Goal: Check status: Check status

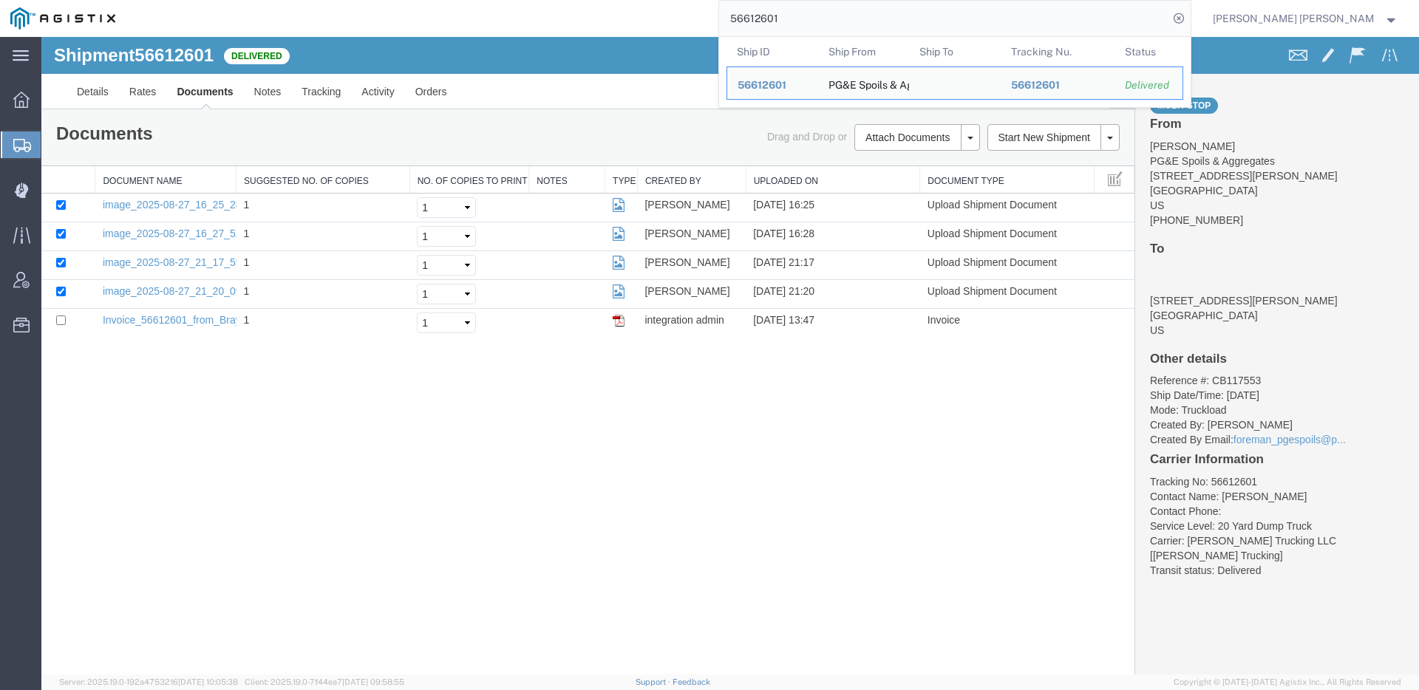
drag, startPoint x: 789, startPoint y: 20, endPoint x: 543, endPoint y: 10, distance: 246.4
click at [561, 18] on div "56612601 Ship ID Ship From Ship To Tracking Nu. Status Ship ID 56612601 Ship Fr…" at bounding box center [659, 18] width 1066 height 37
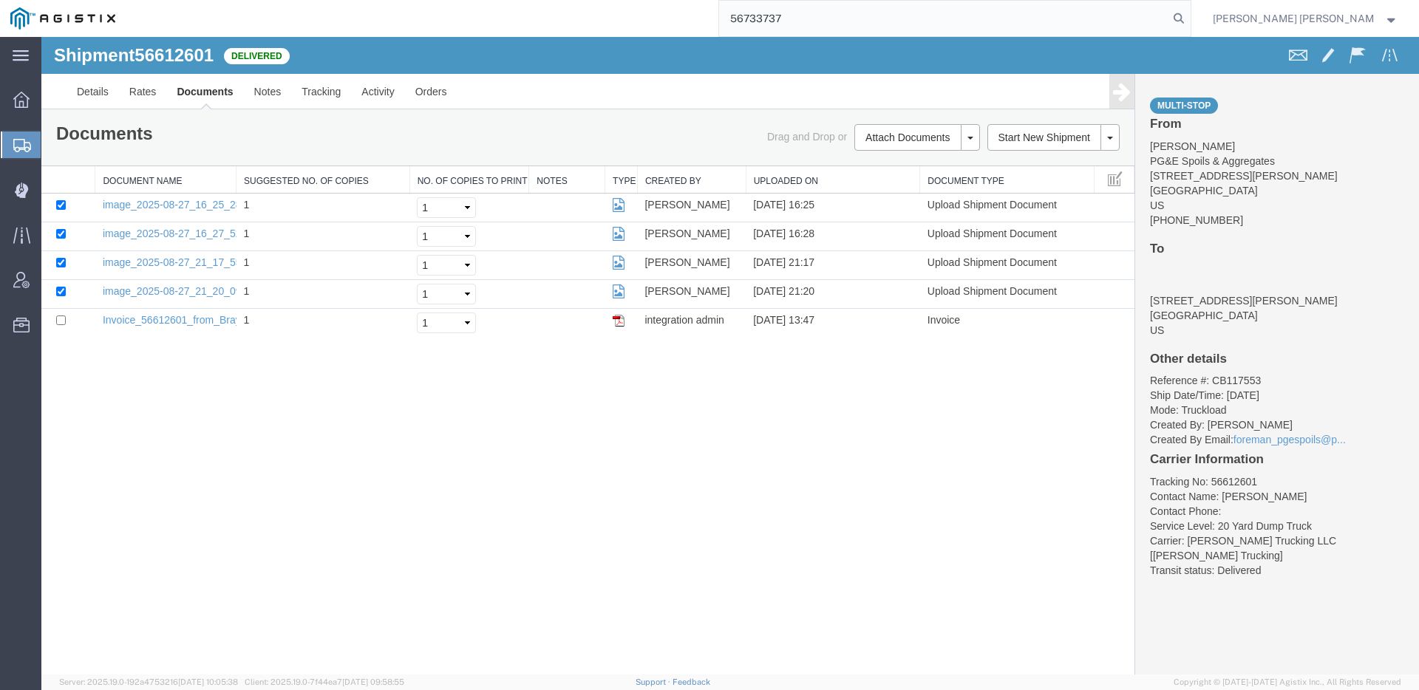
type input "56733737"
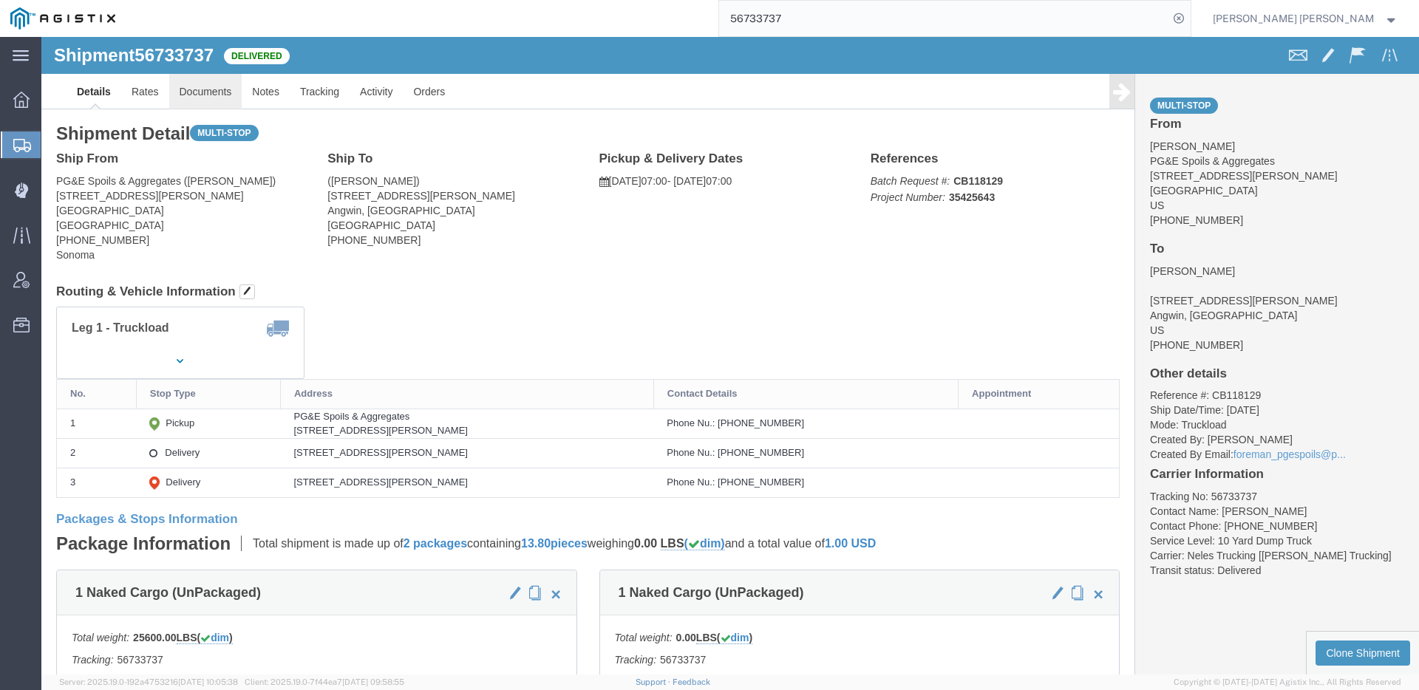
click link "Documents"
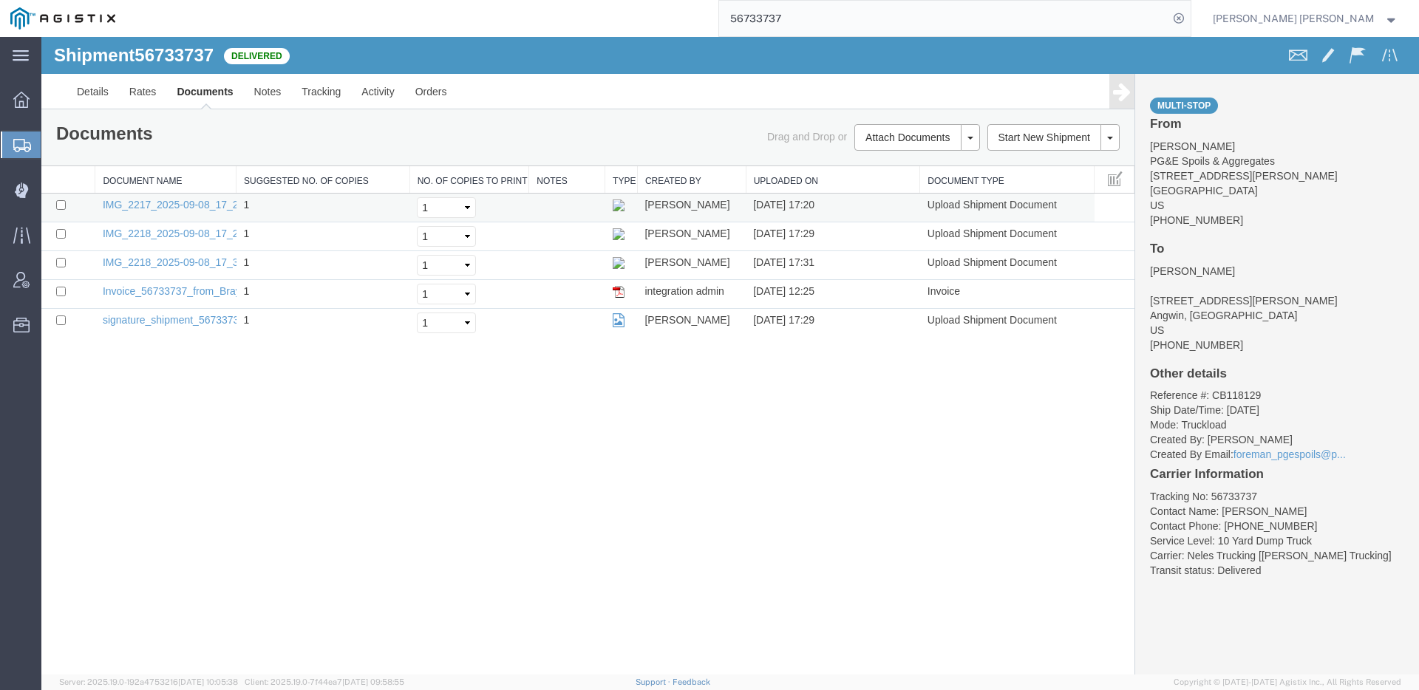
click at [66, 206] on td at bounding box center [68, 208] width 54 height 29
click at [64, 229] on input "checkbox" at bounding box center [61, 234] width 10 height 10
checkbox input "true"
click at [59, 208] on input "checkbox" at bounding box center [61, 205] width 10 height 10
checkbox input "true"
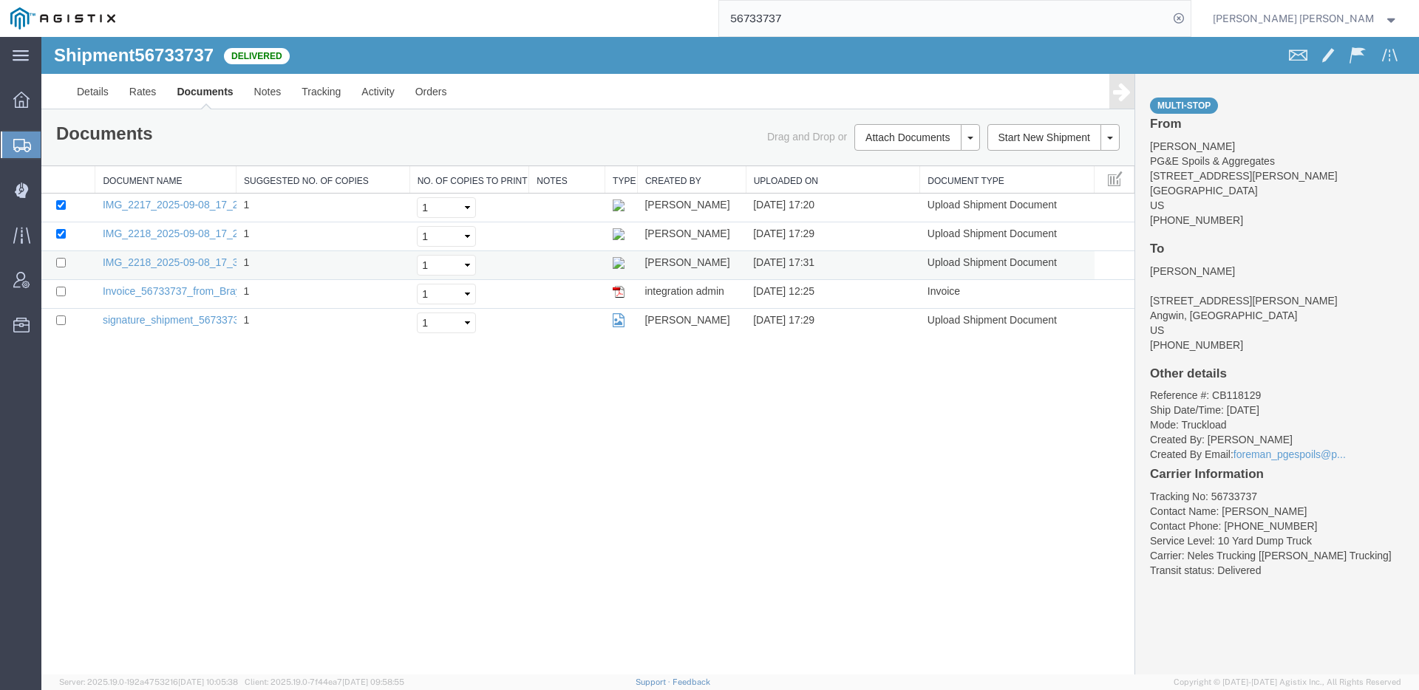
click at [60, 255] on td at bounding box center [68, 265] width 54 height 29
click at [60, 262] on input "checkbox" at bounding box center [61, 263] width 10 height 10
checkbox input "true"
click at [41, 37] on link "Print Documents" at bounding box center [41, 37] width 0 height 0
click at [298, 92] on link "Tracking" at bounding box center [321, 91] width 60 height 35
